Goal: Task Accomplishment & Management: Manage account settings

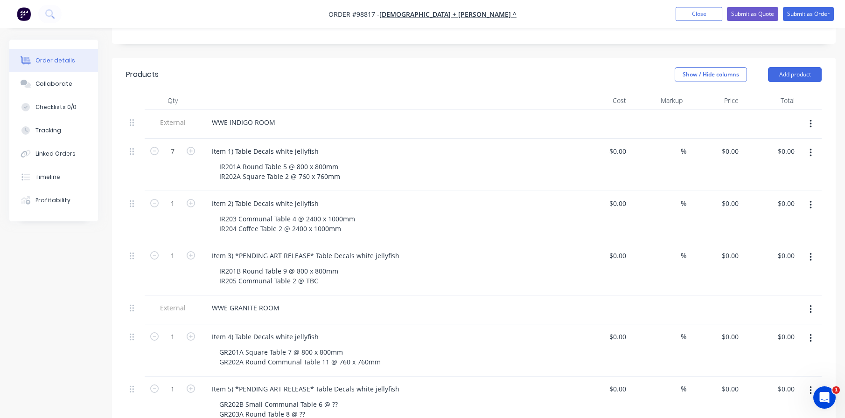
scroll to position [233, 0]
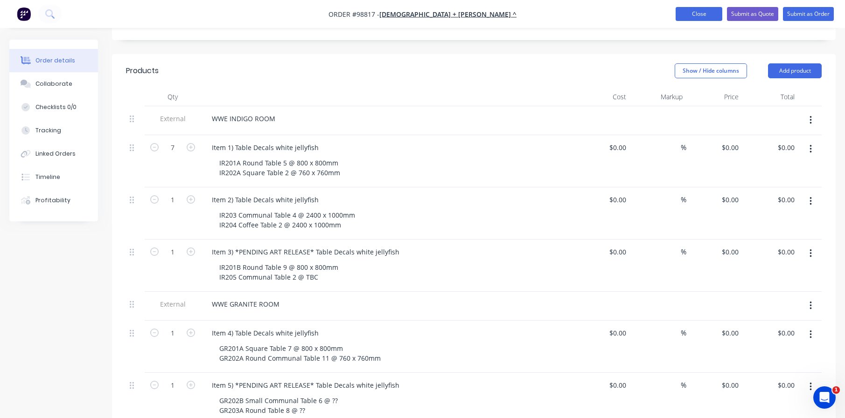
click at [700, 18] on button "Close" at bounding box center [699, 14] width 47 height 14
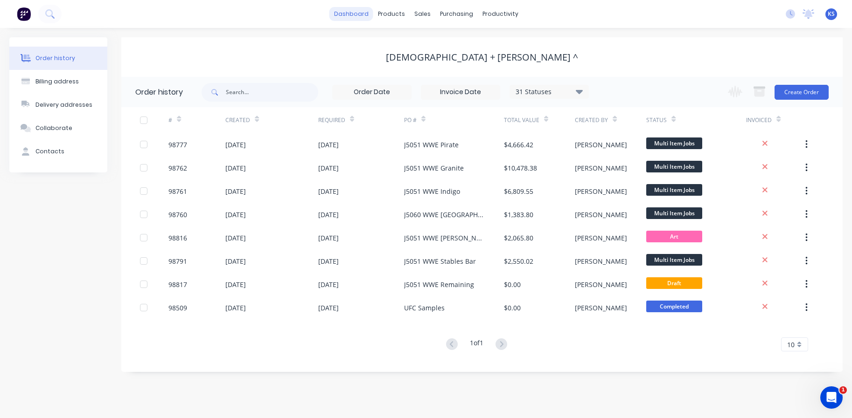
click at [348, 15] on link "dashboard" at bounding box center [351, 14] width 44 height 14
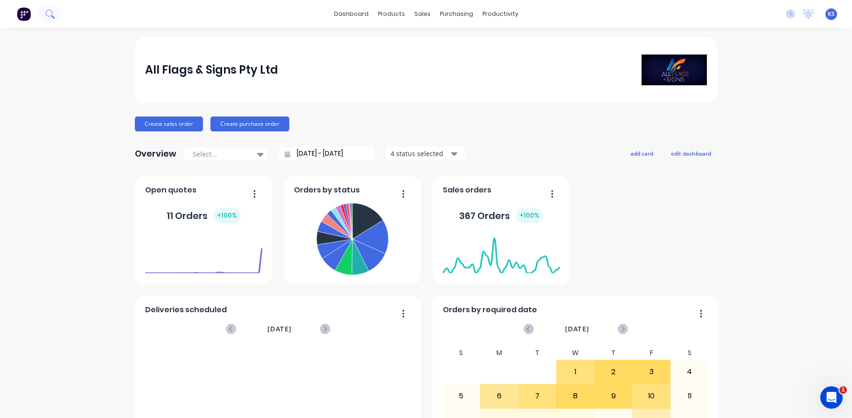
click at [51, 10] on icon at bounding box center [49, 13] width 9 height 9
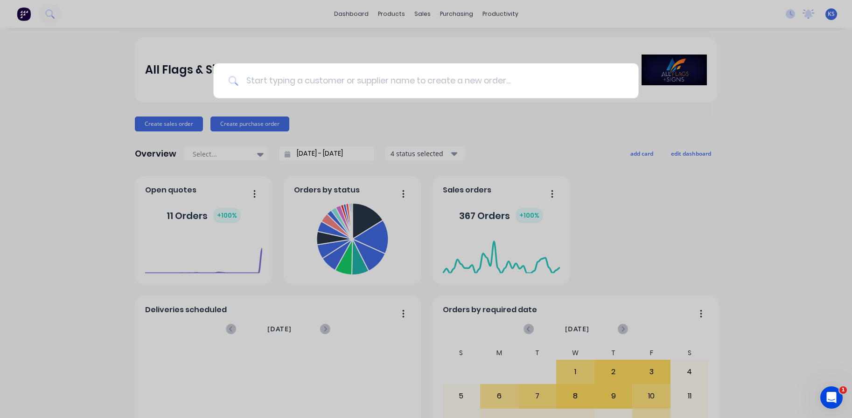
click at [289, 84] on input at bounding box center [430, 80] width 385 height 35
click at [285, 79] on input at bounding box center [430, 80] width 385 height 35
click at [284, 79] on input at bounding box center [430, 80] width 385 height 35
click at [283, 80] on input at bounding box center [430, 80] width 385 height 35
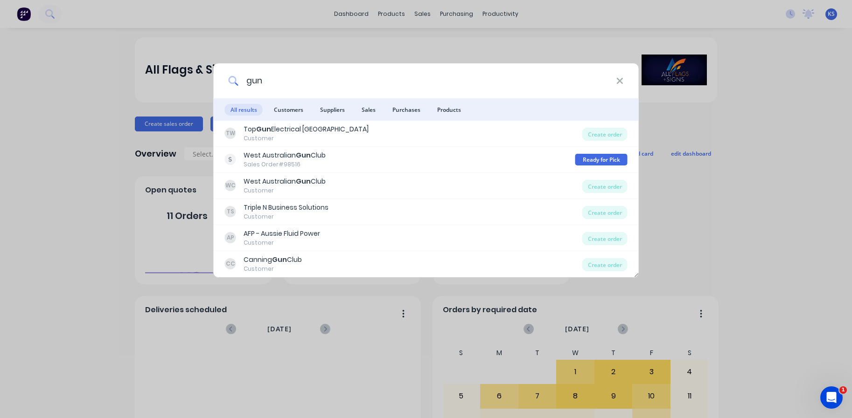
click at [268, 84] on input "gun" at bounding box center [426, 80] width 377 height 35
type input "g"
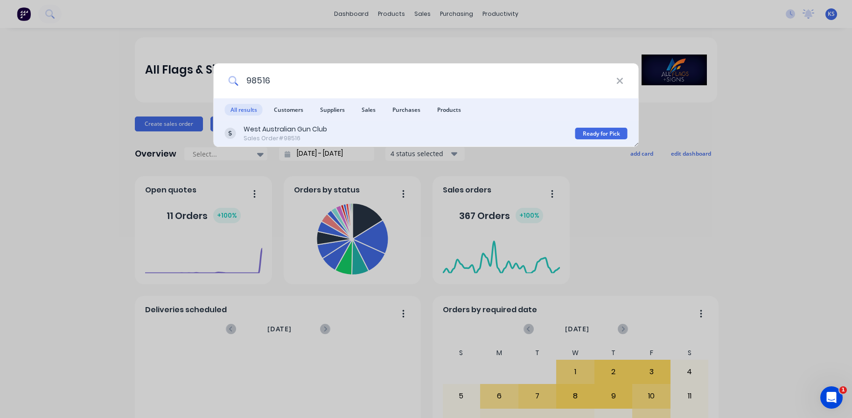
type input "98516"
click at [297, 133] on div "West Australian Gun Club" at bounding box center [286, 130] width 84 height 10
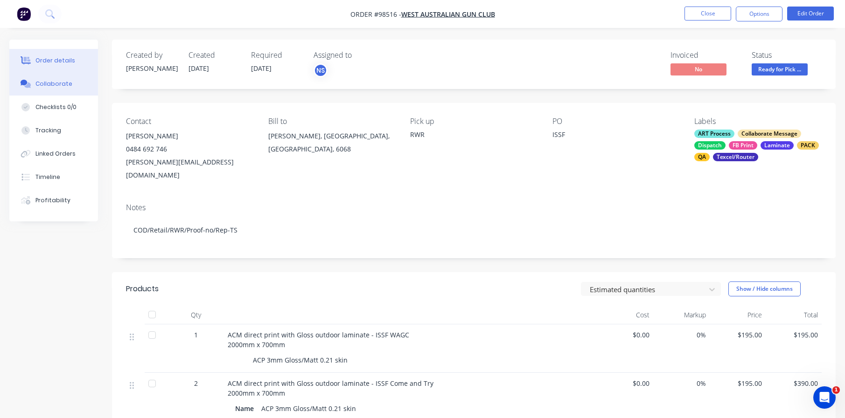
click at [49, 83] on div "Collaborate" at bounding box center [53, 84] width 37 height 8
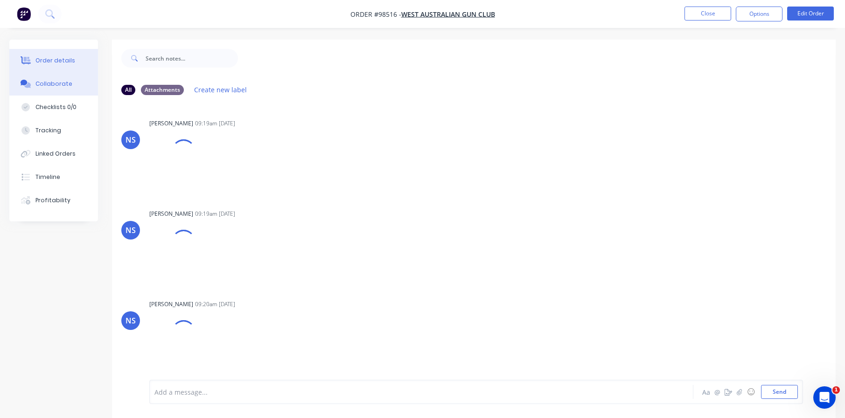
click at [61, 66] on button "Order details" at bounding box center [53, 60] width 89 height 23
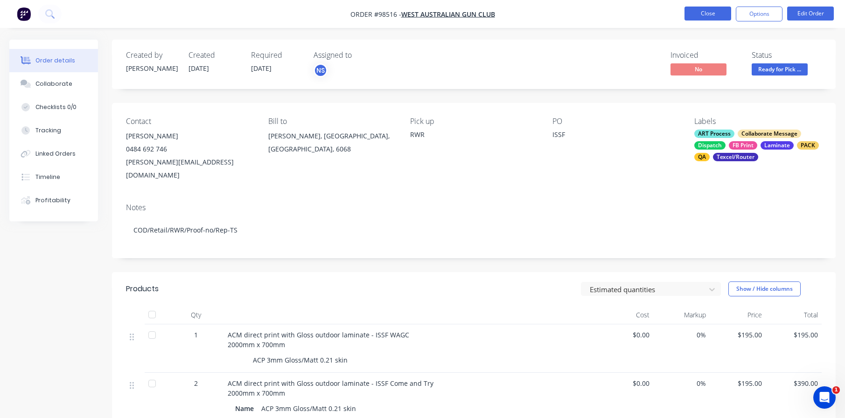
click at [699, 14] on button "Close" at bounding box center [707, 14] width 47 height 14
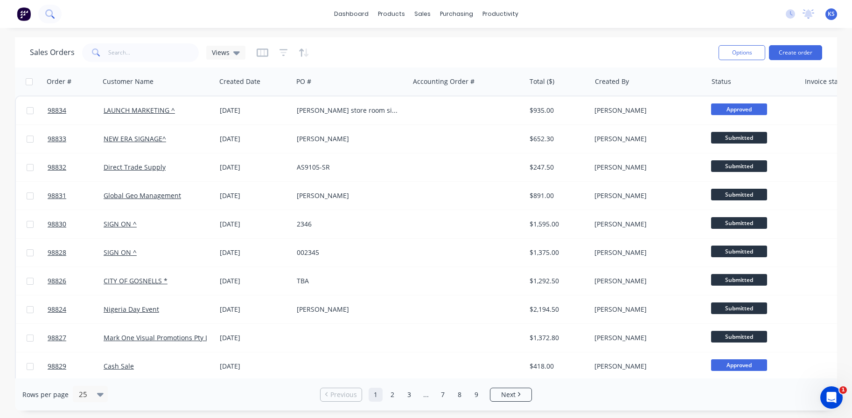
click at [49, 14] on icon at bounding box center [49, 13] width 9 height 9
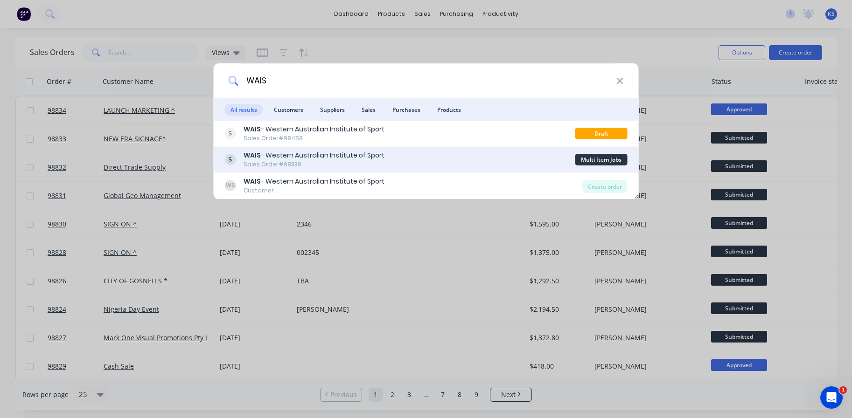
type input "WAIS"
click at [265, 158] on div "WAIS - Western Australian Institute of Sport" at bounding box center [314, 156] width 141 height 10
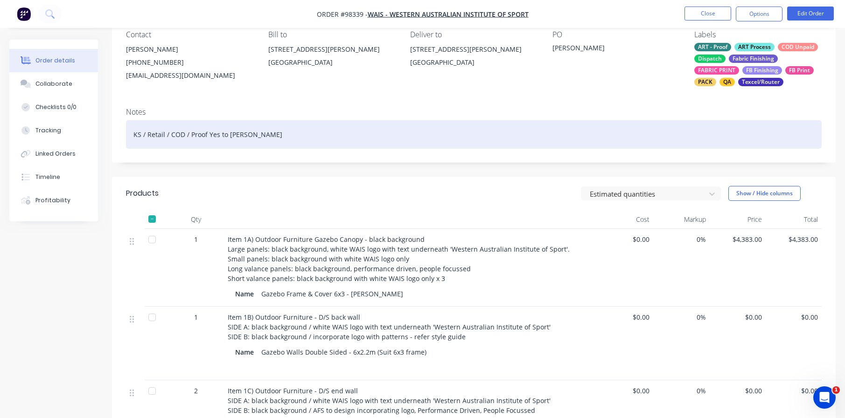
scroll to position [93, 0]
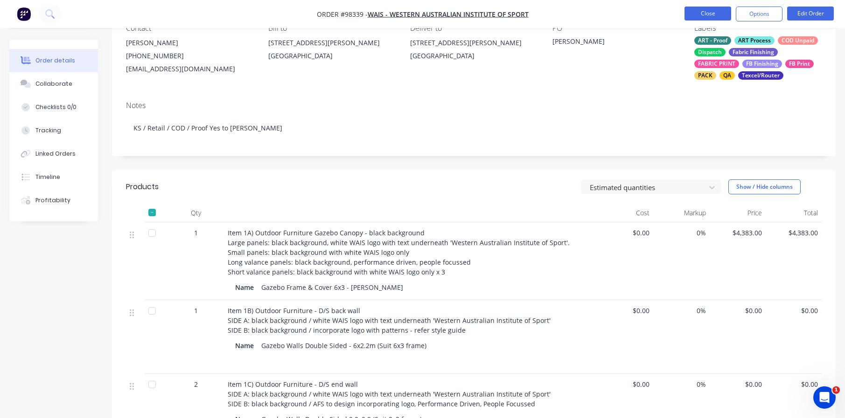
click at [698, 14] on button "Close" at bounding box center [707, 14] width 47 height 14
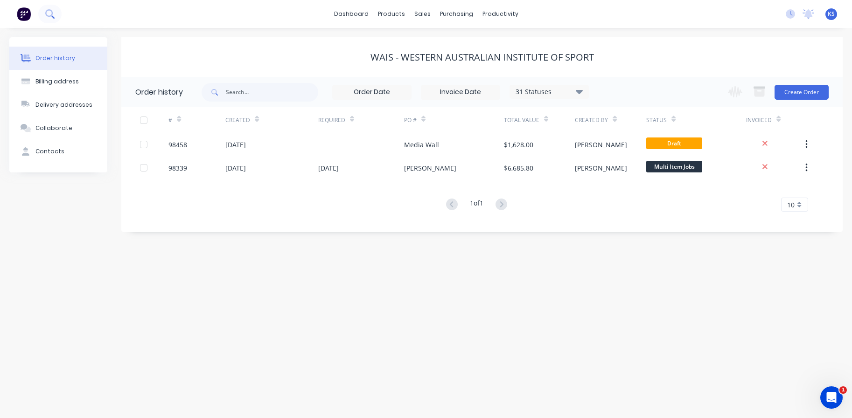
click at [48, 15] on icon at bounding box center [49, 13] width 9 height 9
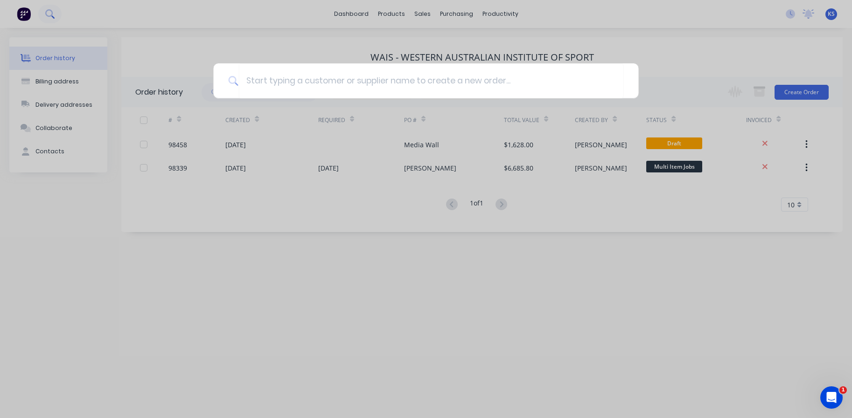
type input "h"
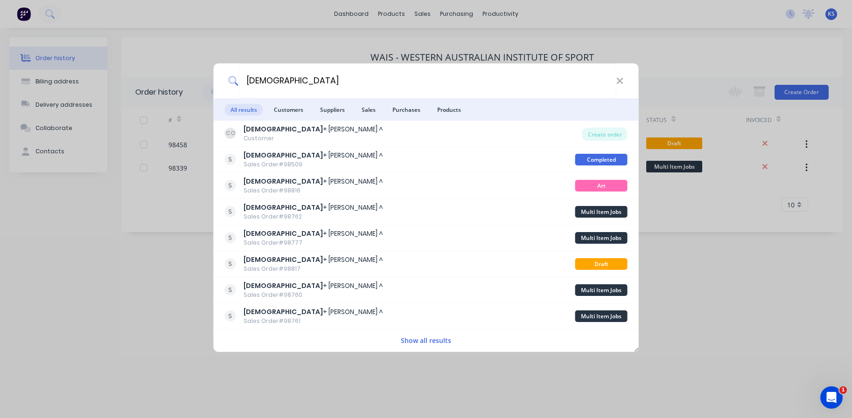
drag, startPoint x: 286, startPoint y: 82, endPoint x: 125, endPoint y: 68, distance: 162.5
click at [128, 67] on div "church All results Customers Suppliers Sales Purchases Products CO Church + Osb…" at bounding box center [426, 209] width 852 height 418
type input "reveley"
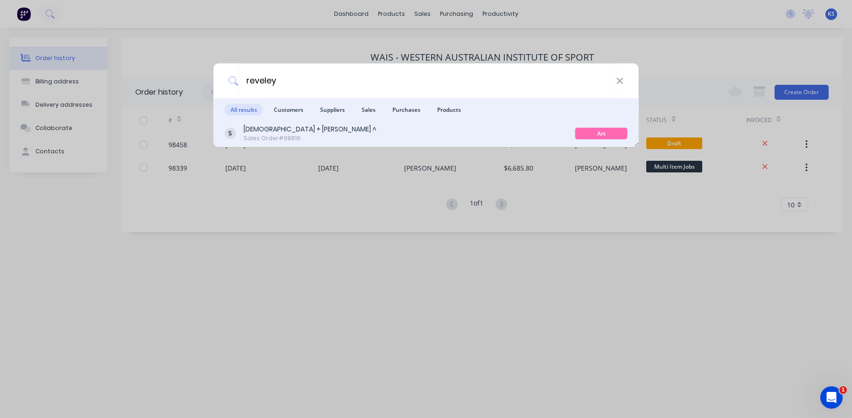
click at [268, 139] on div "Sales Order #98816" at bounding box center [310, 138] width 133 height 8
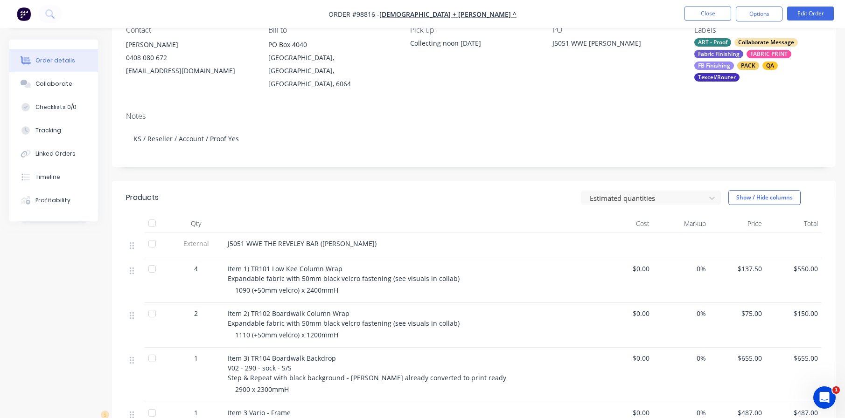
scroll to position [93, 0]
click at [293, 284] on span "1090 (+50mm velcro) x 2400mmH" at bounding box center [286, 288] width 103 height 9
click at [286, 284] on span "1090 (+50mm velcro) x 2400mmH" at bounding box center [286, 288] width 103 height 9
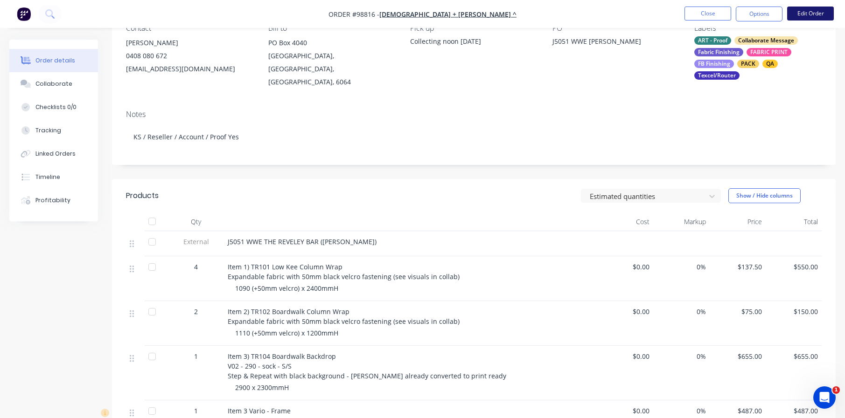
click at [805, 14] on button "Edit Order" at bounding box center [810, 14] width 47 height 14
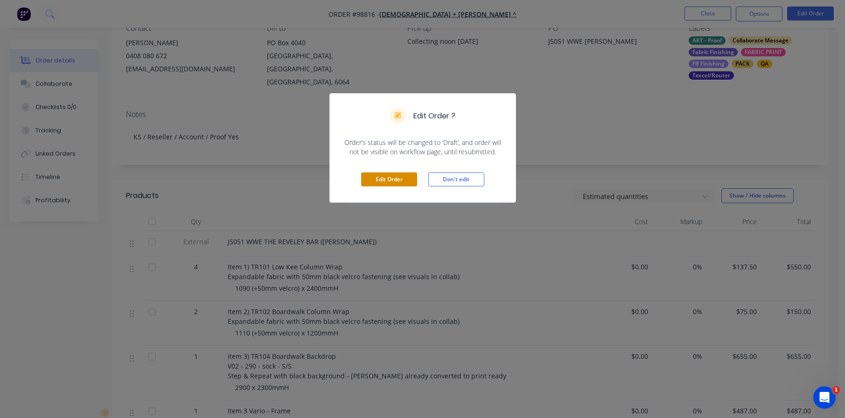
click at [381, 179] on button "Edit Order" at bounding box center [389, 180] width 56 height 14
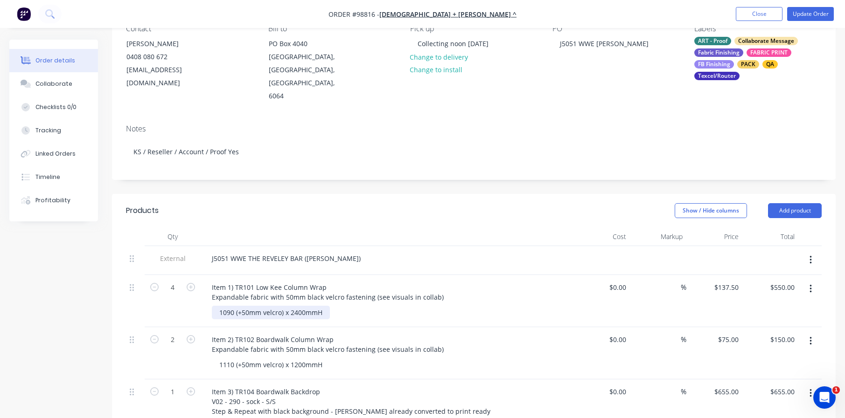
click at [231, 306] on div "1090 (+50mm velcro) x 2400mmH" at bounding box center [271, 313] width 118 height 14
click at [234, 306] on div "1090 (+50mm velcro) x 2400mmH" at bounding box center [271, 313] width 118 height 14
click at [282, 306] on div "1140 (+50mm velcro) x 2400mmH" at bounding box center [271, 313] width 118 height 14
click at [228, 358] on div "1110 (+50mm velcro) x 1200mmH" at bounding box center [271, 365] width 118 height 14
click at [230, 358] on div "1110 (+50mm velcro) x 1200mmH" at bounding box center [271, 365] width 118 height 14
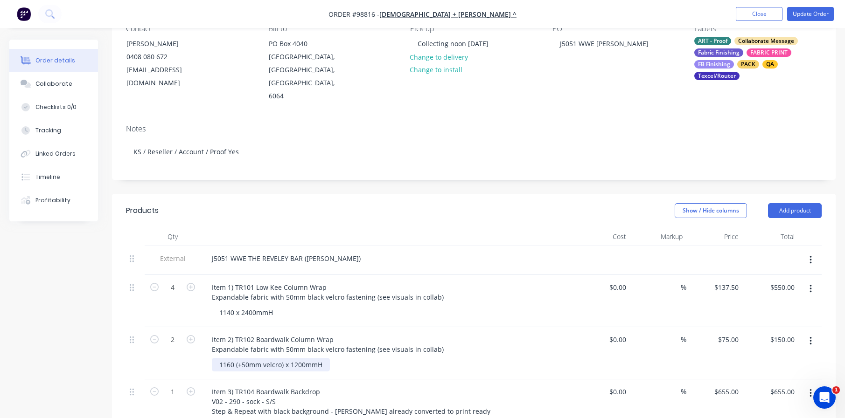
click at [284, 358] on div "1160 (+50mm velcro) x 1200mmH" at bounding box center [271, 365] width 118 height 14
click at [318, 358] on div "1160 x 1200mmH" at bounding box center [391, 365] width 358 height 14
click at [280, 306] on div "1140 x 2400mmH" at bounding box center [246, 313] width 69 height 14
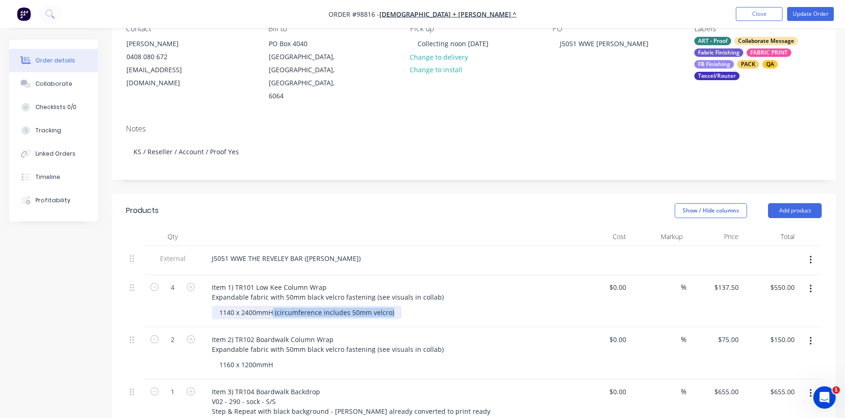
drag, startPoint x: 391, startPoint y: 300, endPoint x: 272, endPoint y: 299, distance: 119.4
click at [272, 306] on div "1140 x 2400mmH (circumference includes 50mm velcro)" at bounding box center [307, 313] width 190 height 14
copy div "(circumference includes 50mm velcro)"
click at [275, 358] on div "1160 x 1200mmH" at bounding box center [246, 365] width 69 height 14
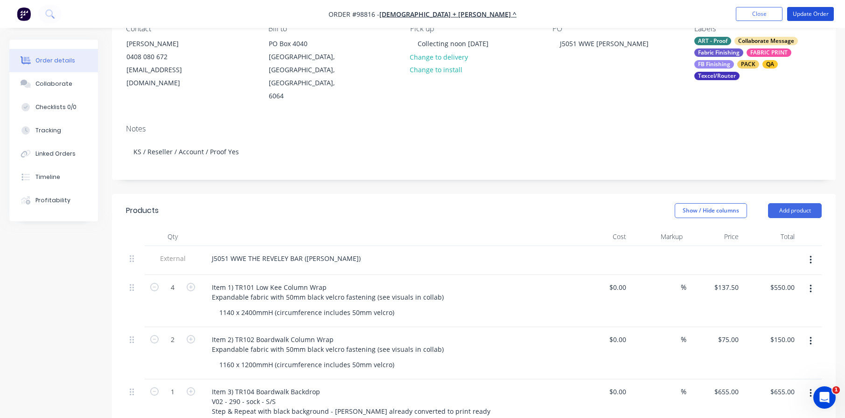
drag, startPoint x: 800, startPoint y: 12, endPoint x: 324, endPoint y: 264, distance: 537.8
click at [324, 264] on div "Order #98816 - Church + Osborne ^ Add product Close Update Order Order details …" at bounding box center [422, 366] width 845 height 918
click at [234, 306] on div "1140 x 2400mmH (circumference includes 50mm velcro)" at bounding box center [307, 313] width 190 height 14
click at [233, 358] on div "1160 x 1200mmH (circumference includes 50mm velcro)" at bounding box center [307, 365] width 190 height 14
click at [817, 7] on button "Update Order" at bounding box center [810, 14] width 47 height 14
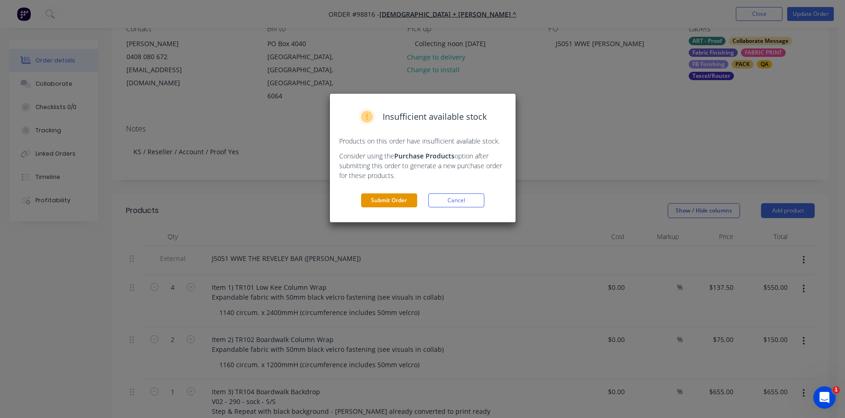
click at [403, 205] on button "Submit Order" at bounding box center [389, 201] width 56 height 14
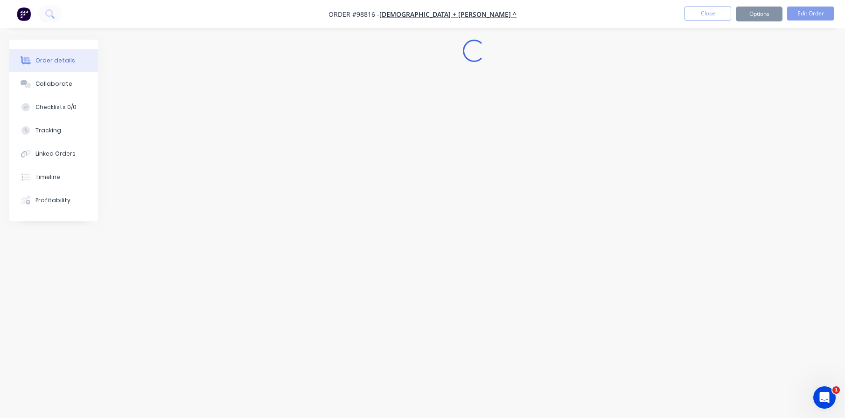
scroll to position [0, 0]
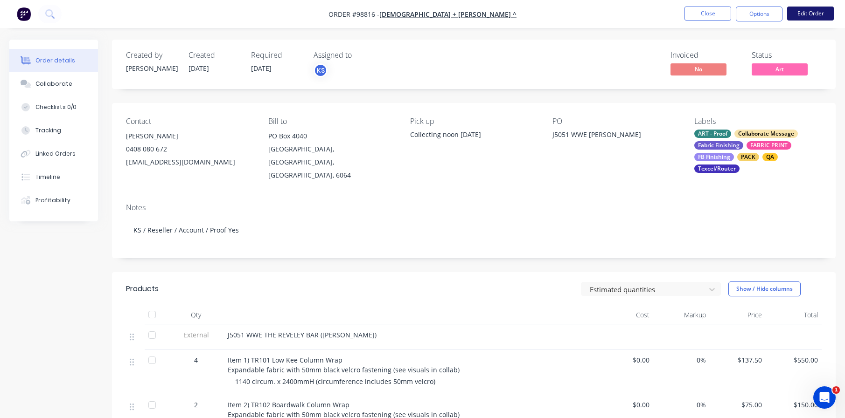
click at [798, 13] on button "Edit Order" at bounding box center [810, 14] width 47 height 14
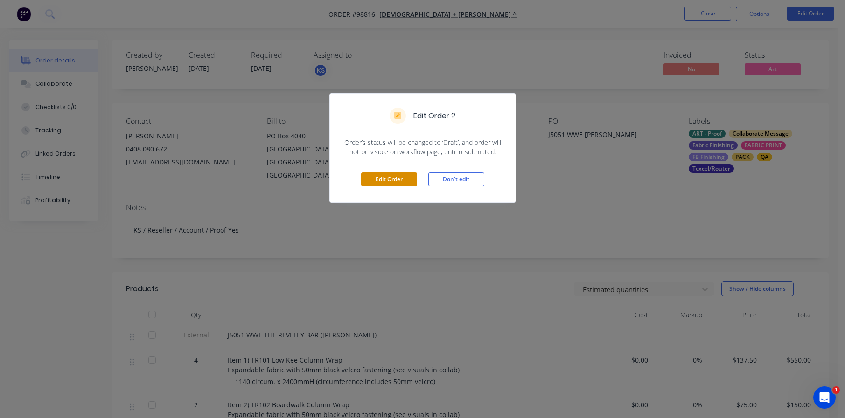
click at [400, 180] on button "Edit Order" at bounding box center [389, 180] width 56 height 14
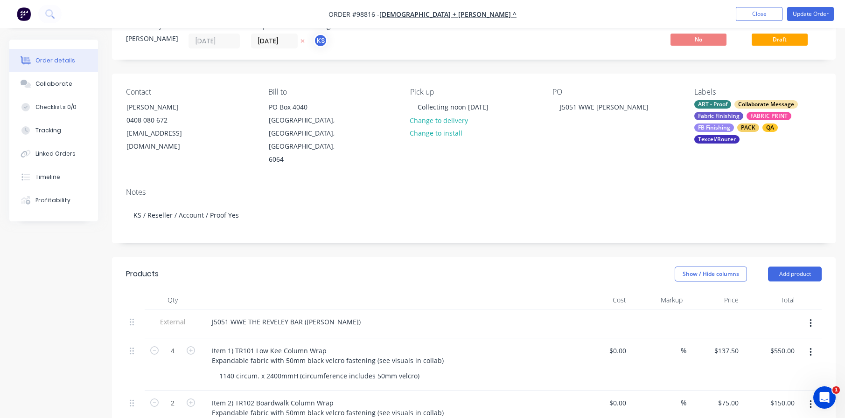
scroll to position [47, 0]
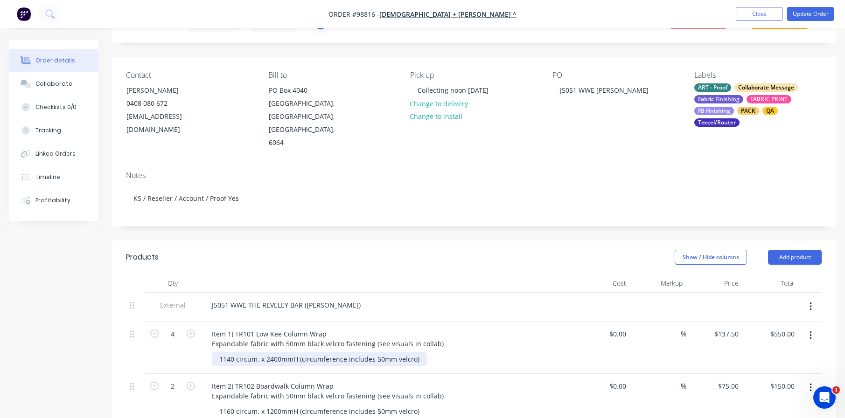
click at [268, 353] on div "1140 circum. x 2400mmH (circumference includes 50mm velcro)" at bounding box center [319, 360] width 215 height 14
click at [272, 353] on div "1140 circum. x 1400mmH (circumference includes 50mm velcro)" at bounding box center [319, 360] width 215 height 14
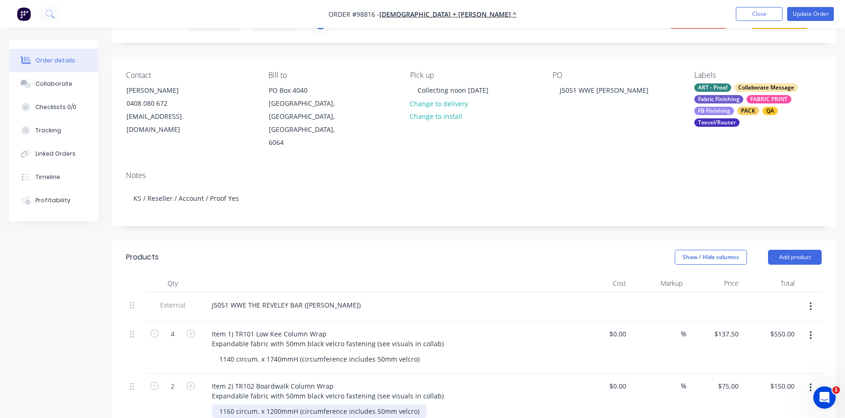
click at [279, 405] on div "1160 circum. x 1200mmH (circumference includes 50mm velcro)" at bounding box center [319, 412] width 215 height 14
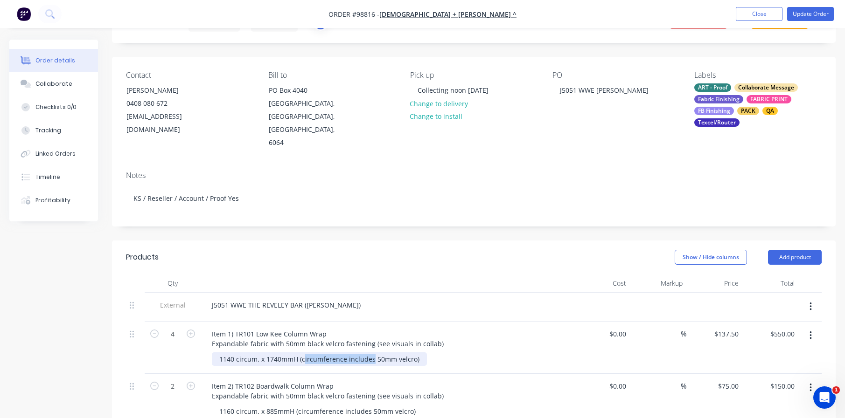
drag, startPoint x: 371, startPoint y: 346, endPoint x: 302, endPoint y: 343, distance: 69.1
click at [302, 353] on div "1140 circum. x 1740mmH (circumference includes 50mm velcro)" at bounding box center [319, 360] width 215 height 14
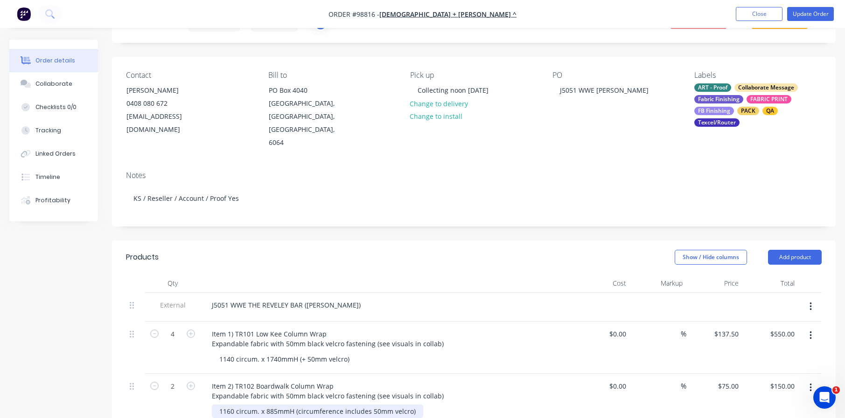
click at [369, 405] on div "1160 circum. x 885mmH (circumference includes 50mm velcro)" at bounding box center [317, 412] width 211 height 14
click at [191, 398] on div "2" at bounding box center [173, 400] width 56 height 52
click at [757, 11] on button "Close" at bounding box center [759, 14] width 47 height 14
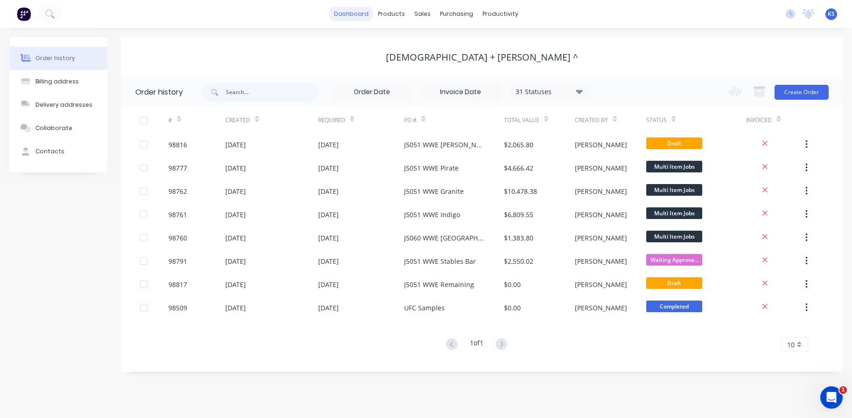
click at [362, 18] on link "dashboard" at bounding box center [351, 14] width 44 height 14
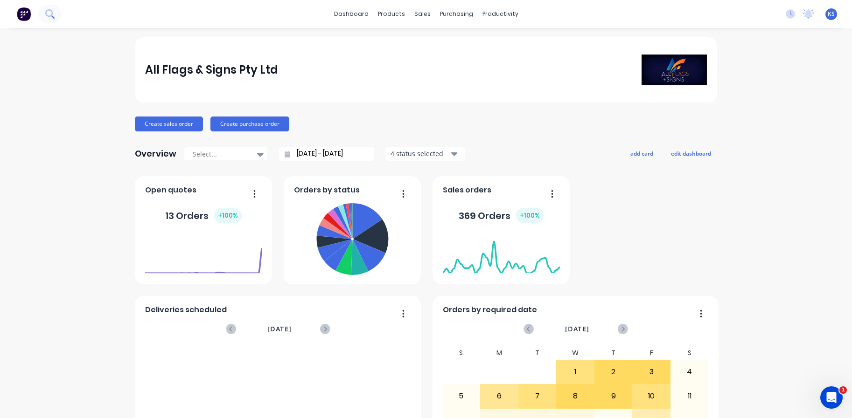
click at [52, 10] on icon at bounding box center [49, 13] width 9 height 9
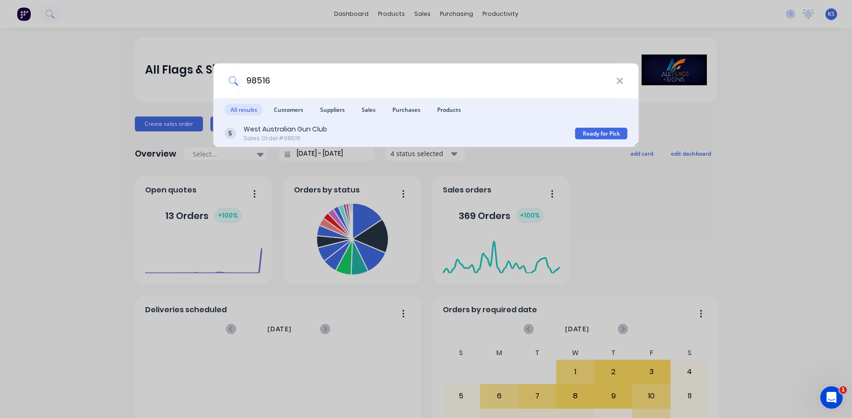
type input "98516"
click at [284, 128] on div "West Australian Gun Club" at bounding box center [286, 130] width 84 height 10
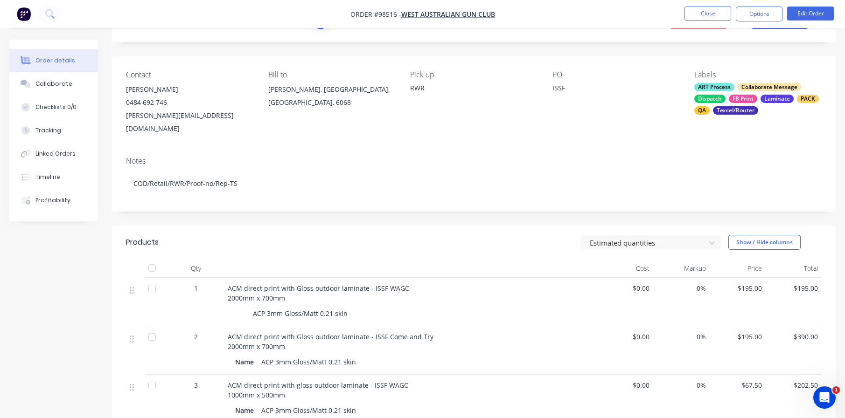
scroll to position [93, 0]
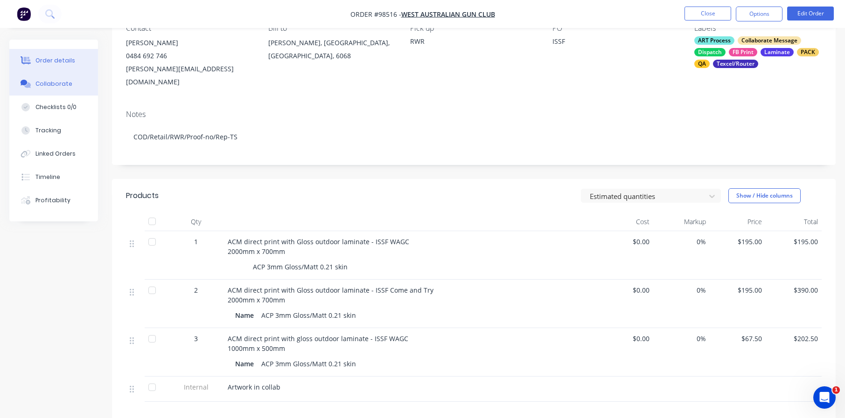
click at [49, 84] on div "Collaborate" at bounding box center [53, 84] width 37 height 8
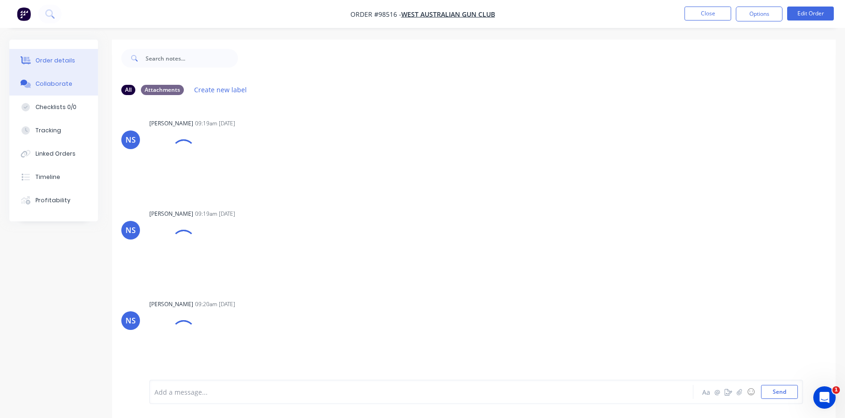
click at [58, 58] on div "Order details" at bounding box center [55, 60] width 40 height 8
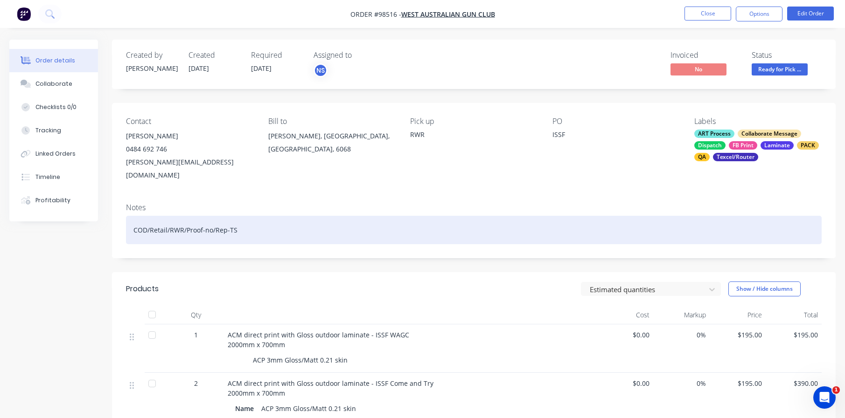
scroll to position [47, 0]
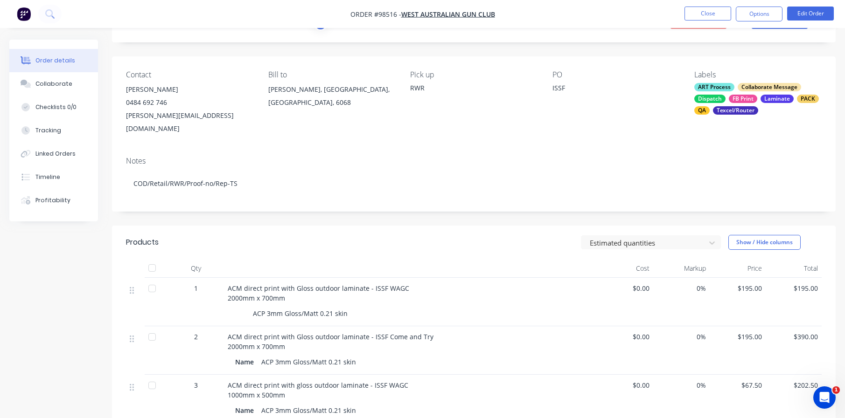
click at [700, 297] on div "0%" at bounding box center [681, 302] width 56 height 49
click at [710, 12] on button "Close" at bounding box center [707, 14] width 47 height 14
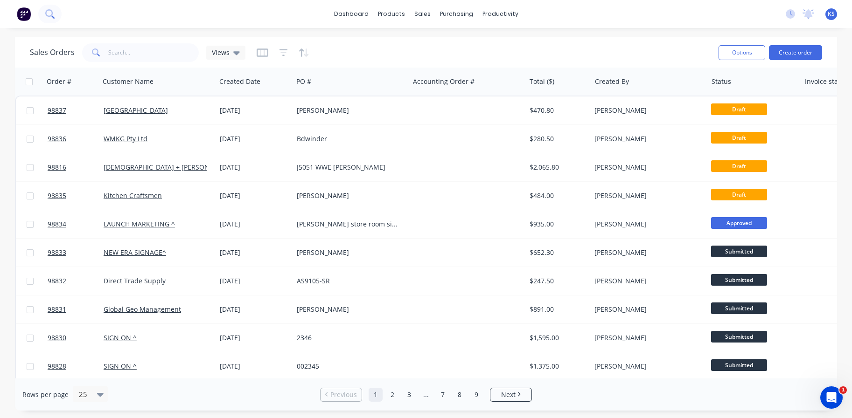
click at [57, 13] on button at bounding box center [49, 14] width 23 height 19
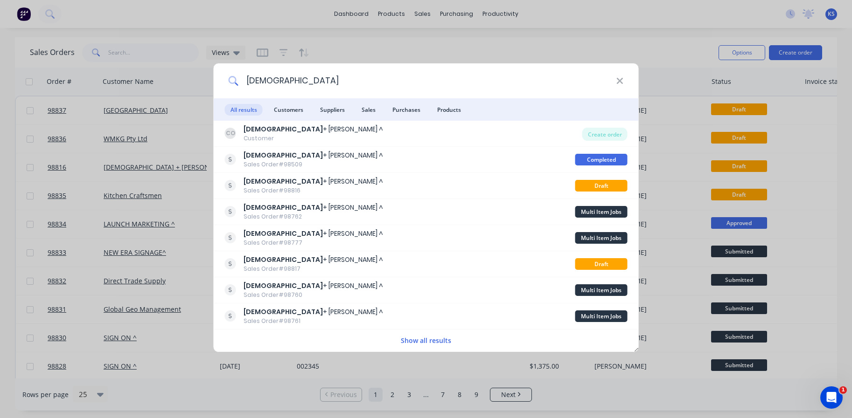
click at [287, 82] on input "church" at bounding box center [426, 80] width 377 height 35
click at [289, 77] on input "church" at bounding box center [426, 80] width 377 height 35
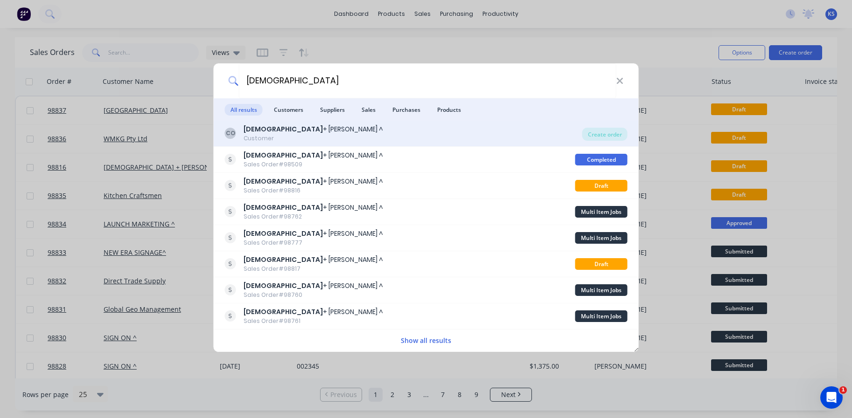
type input "church"
click at [272, 128] on div "Church + Osborne ^" at bounding box center [313, 130] width 139 height 10
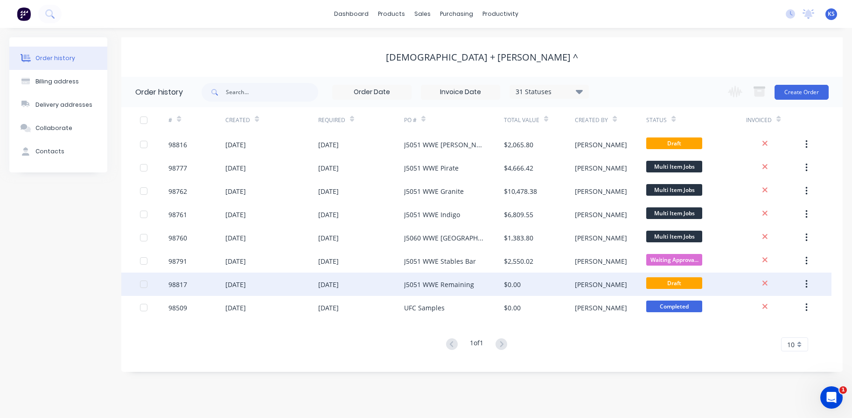
click at [327, 282] on div "07 Oct 2025" at bounding box center [328, 285] width 21 height 10
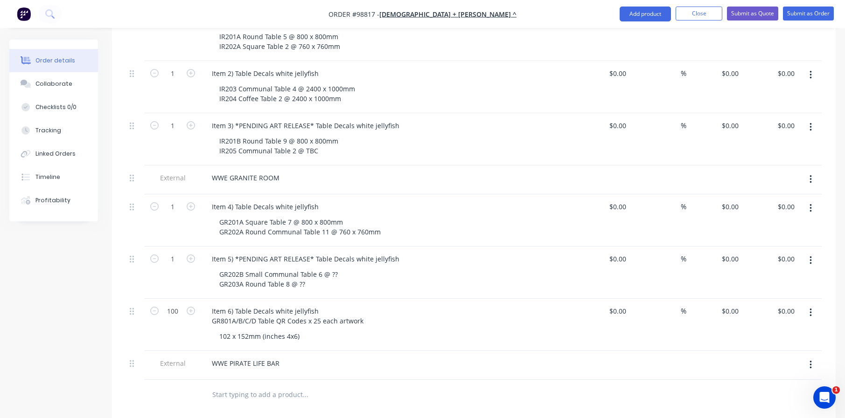
scroll to position [373, 0]
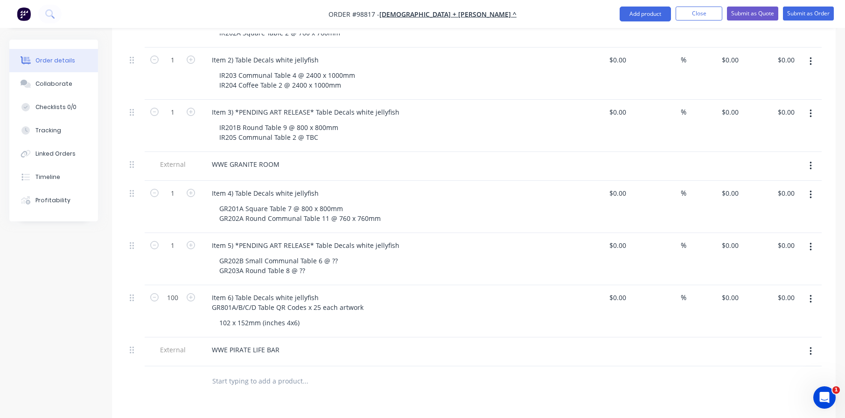
click at [192, 308] on div "100" at bounding box center [173, 312] width 56 height 52
click at [181, 301] on div "100" at bounding box center [173, 312] width 56 height 52
click at [810, 348] on icon "button" at bounding box center [810, 352] width 2 height 8
click at [749, 388] on div "Delete" at bounding box center [777, 395] width 72 height 14
click at [225, 343] on input "text" at bounding box center [305, 352] width 187 height 19
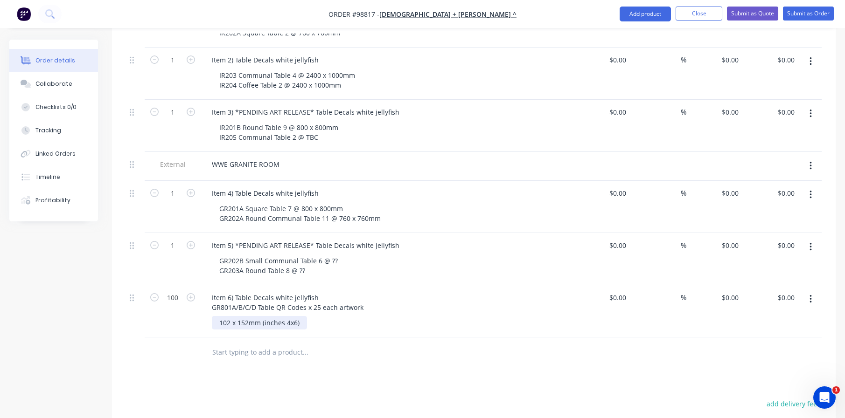
click at [216, 316] on div "102 x 152mm (inches 4x6)" at bounding box center [259, 323] width 95 height 14
click at [218, 346] on input "text" at bounding box center [305, 352] width 187 height 19
click at [233, 343] on input "text" at bounding box center [305, 352] width 187 height 19
click at [272, 343] on input "text" at bounding box center [305, 352] width 187 height 19
click at [253, 343] on input "text" at bounding box center [305, 352] width 187 height 19
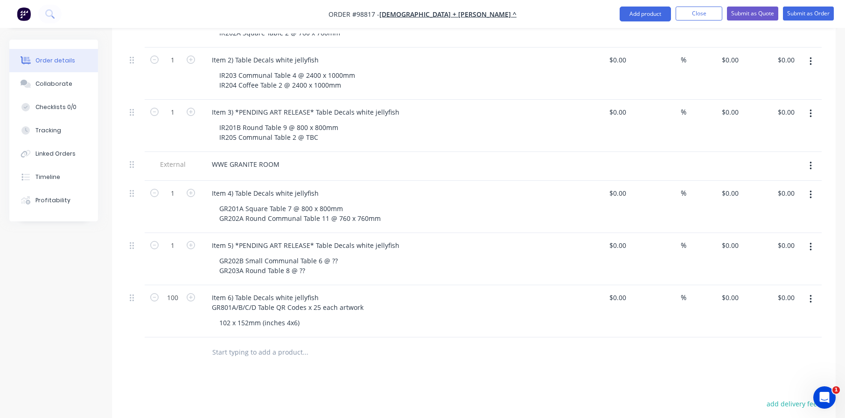
click at [298, 343] on input "text" at bounding box center [305, 352] width 187 height 19
click at [258, 343] on input "text" at bounding box center [305, 352] width 187 height 19
drag, startPoint x: 316, startPoint y: 340, endPoint x: 226, endPoint y: 339, distance: 90.0
click at [226, 343] on input "text" at bounding box center [305, 352] width 187 height 19
drag, startPoint x: 214, startPoint y: 338, endPoint x: 250, endPoint y: 339, distance: 35.5
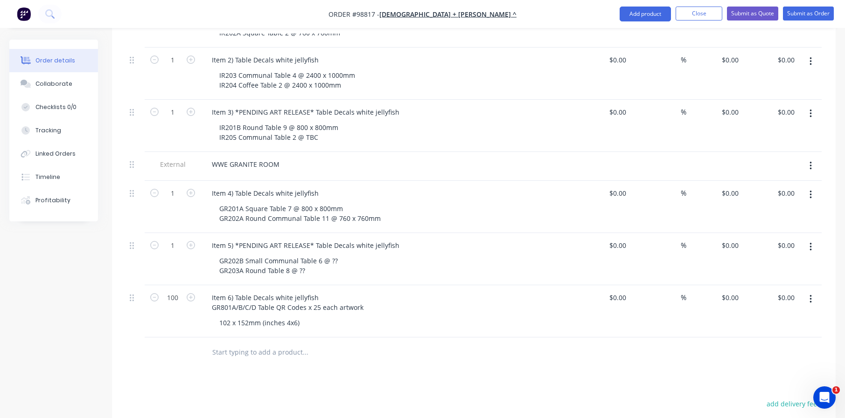
click at [250, 343] on input "text" at bounding box center [305, 352] width 187 height 19
click at [275, 343] on input "text" at bounding box center [305, 352] width 187 height 19
click at [280, 343] on input "text" at bounding box center [305, 352] width 187 height 19
drag, startPoint x: 217, startPoint y: 338, endPoint x: 237, endPoint y: 342, distance: 20.6
click at [237, 343] on input "text" at bounding box center [305, 352] width 187 height 19
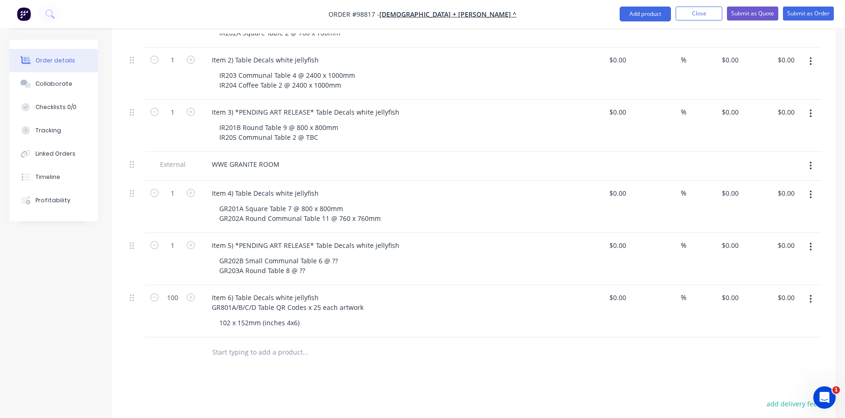
click at [261, 343] on input "text" at bounding box center [305, 352] width 187 height 19
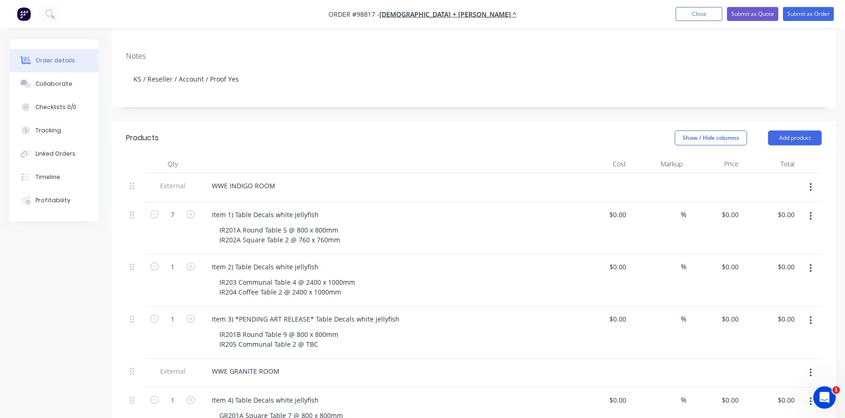
scroll to position [47, 0]
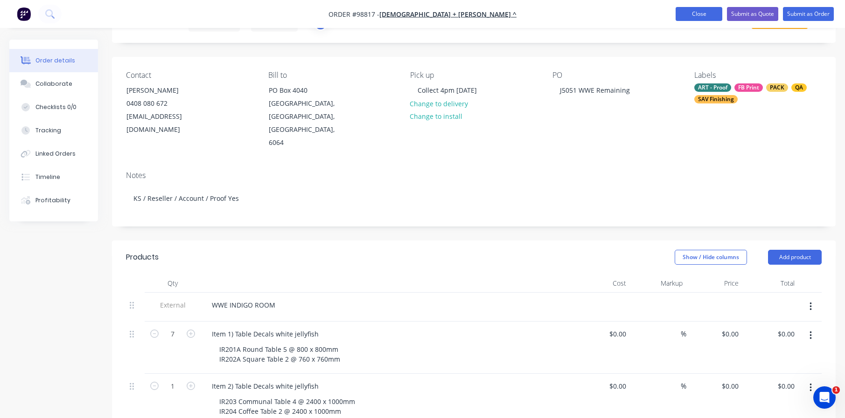
click at [688, 10] on button "Close" at bounding box center [699, 14] width 47 height 14
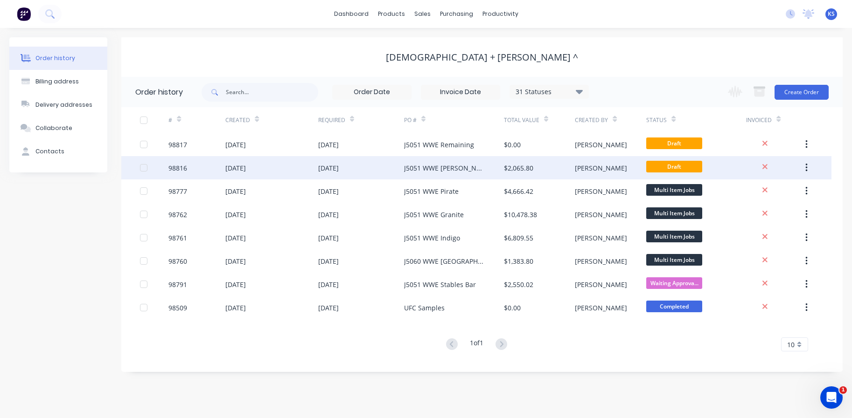
click at [421, 168] on div "J5051 WWE Reveley Bar" at bounding box center [444, 168] width 81 height 10
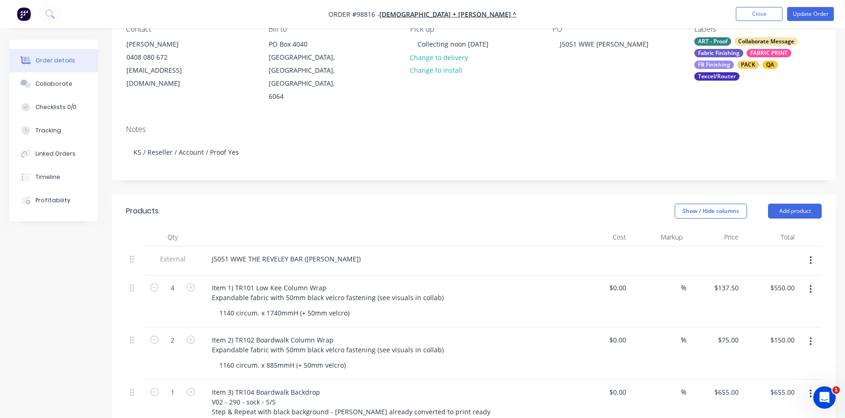
scroll to position [93, 0]
